Goal: Information Seeking & Learning: Learn about a topic

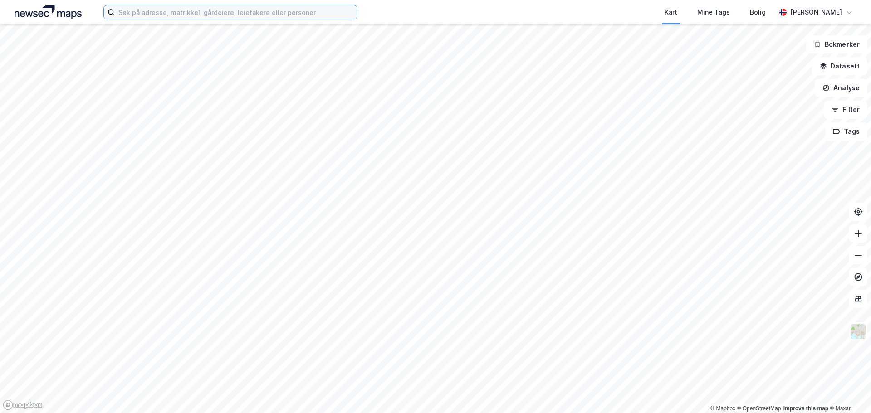
click at [138, 11] on input at bounding box center [236, 12] width 242 height 14
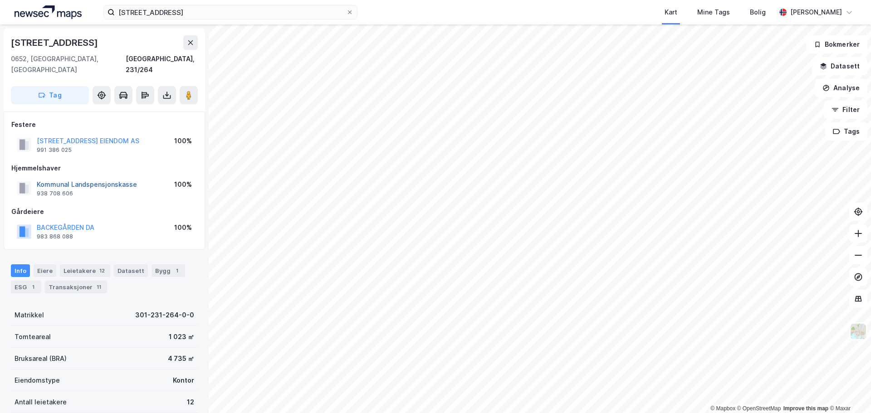
click at [0, 0] on button "Kommunal Landspensjonskasse" at bounding box center [0, 0] width 0 height 0
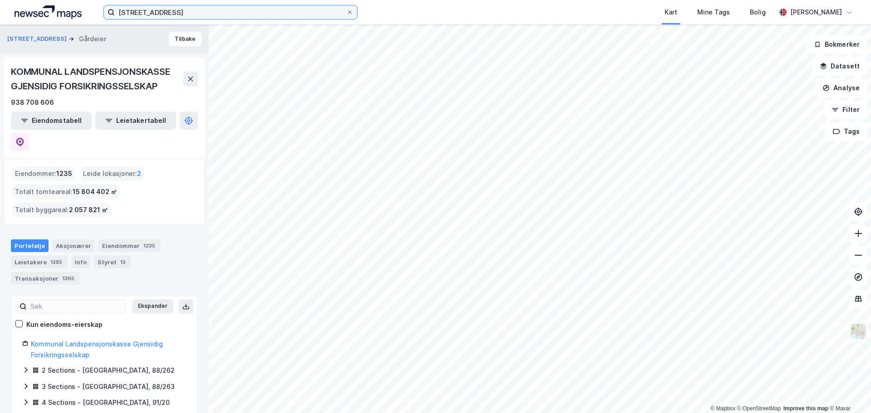
click at [209, 10] on input "[STREET_ADDRESS]" at bounding box center [230, 12] width 231 height 14
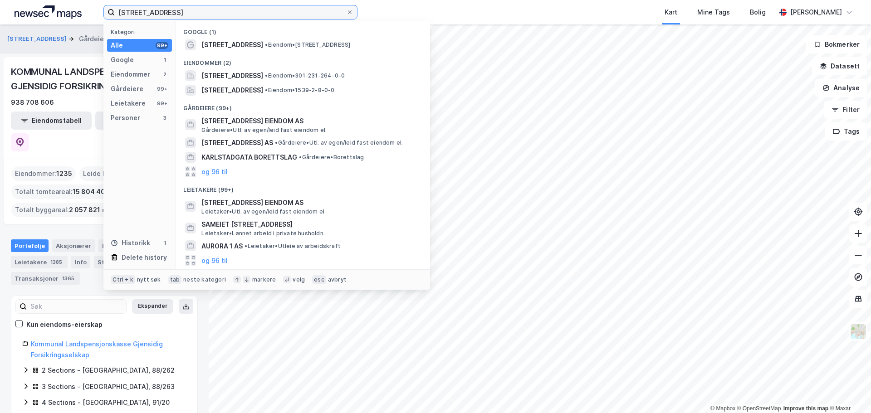
click at [209, 10] on input "[STREET_ADDRESS]" at bounding box center [230, 12] width 231 height 14
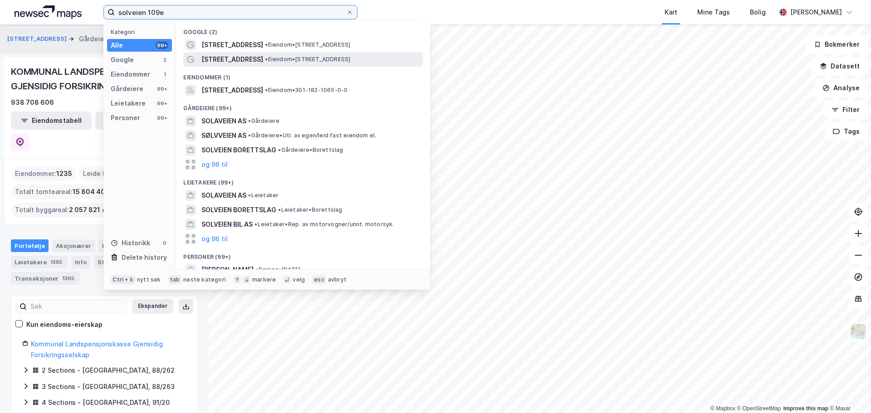
type input "solveien 109e"
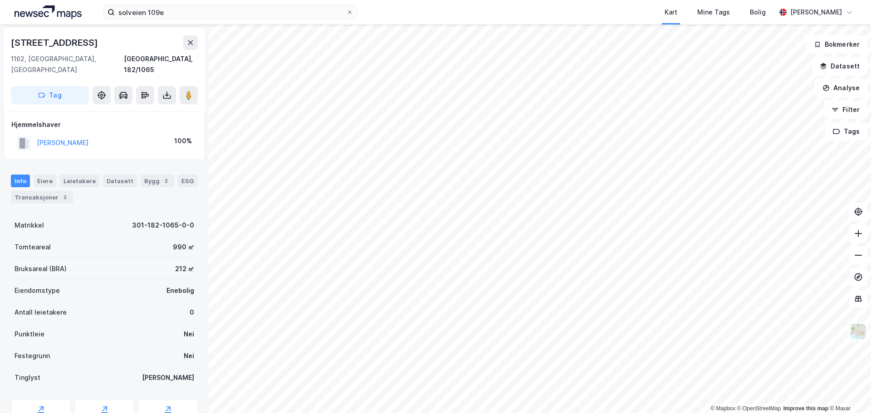
click at [68, 146] on div "Hjemmelshaver [PERSON_NAME] 100%" at bounding box center [104, 136] width 201 height 49
click at [53, 191] on div "Transaksjoner 2" at bounding box center [42, 197] width 62 height 13
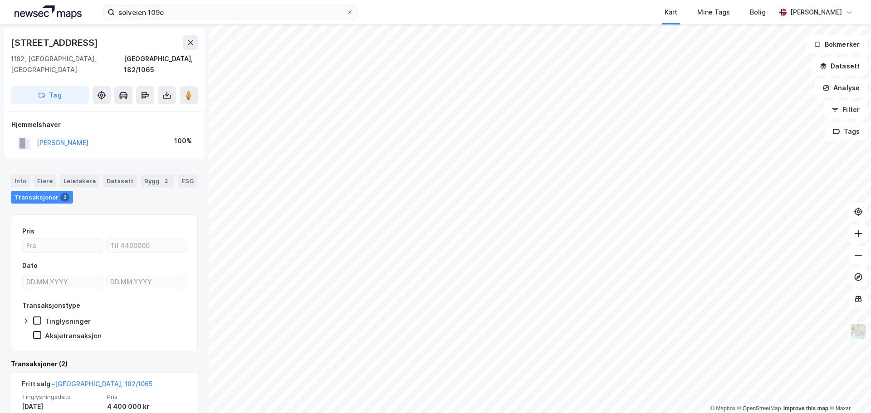
click at [427, 15] on div "Kart Mine Tags Bolig" at bounding box center [588, 12] width 375 height 24
click at [352, 10] on icon at bounding box center [349, 12] width 5 height 5
click at [346, 10] on input "solveien 109e" at bounding box center [230, 12] width 231 height 14
